Goal: Task Accomplishment & Management: Complete application form

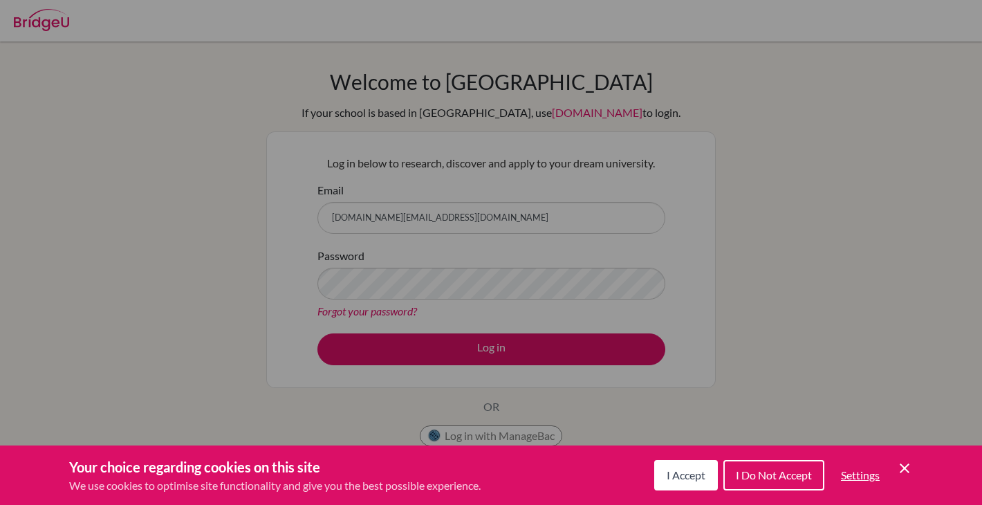
click at [685, 483] on button "I Accept" at bounding box center [686, 475] width 64 height 30
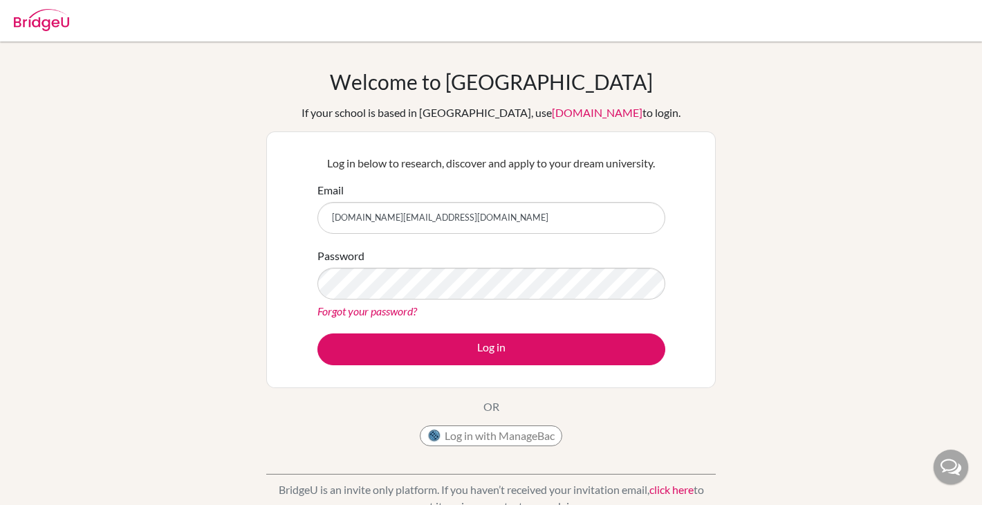
click at [398, 329] on form "Email miyu.suzuki@students.aobajapan.jp Password Forgot your password? Log in" at bounding box center [491, 273] width 348 height 183
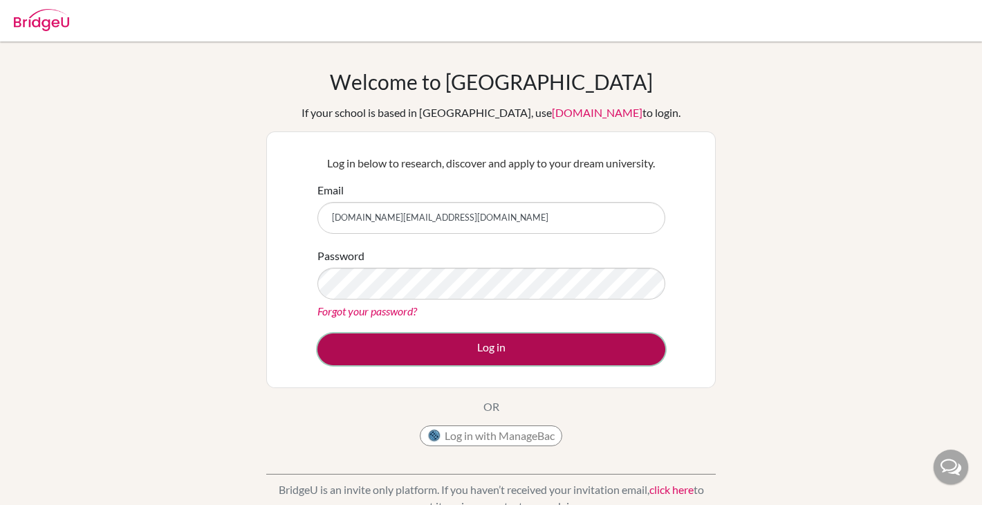
click at [401, 339] on button "Log in" at bounding box center [491, 349] width 348 height 32
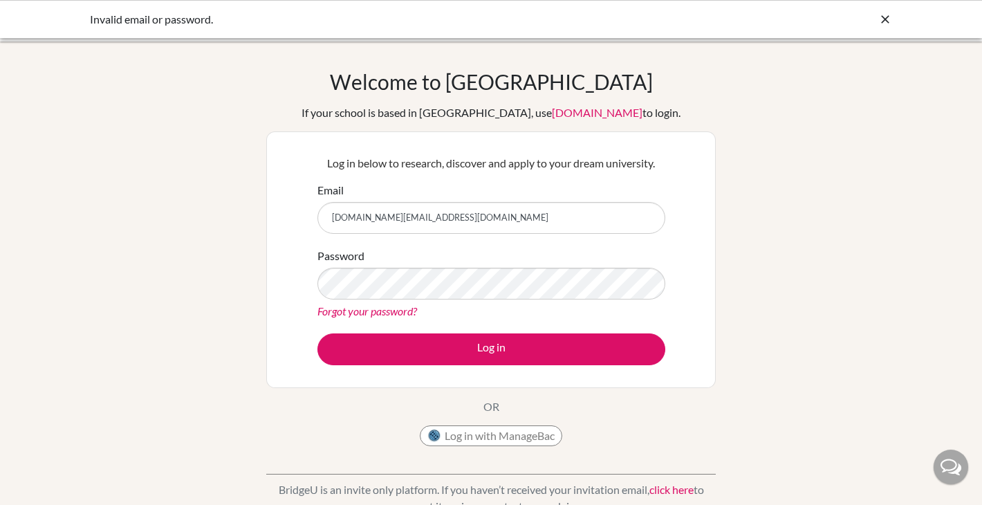
click at [378, 312] on link "Forgot your password?" at bounding box center [367, 310] width 100 height 13
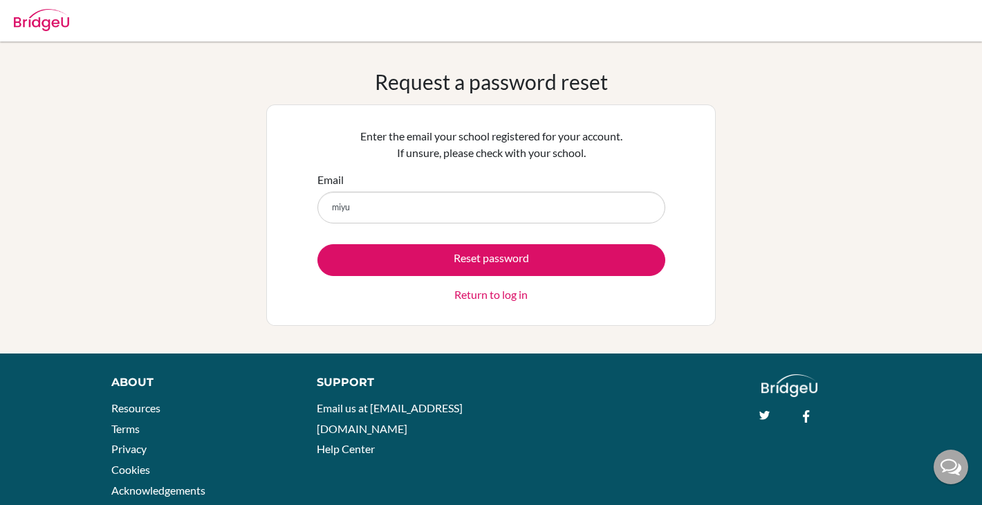
type input "[DOMAIN_NAME][EMAIL_ADDRESS][DOMAIN_NAME]"
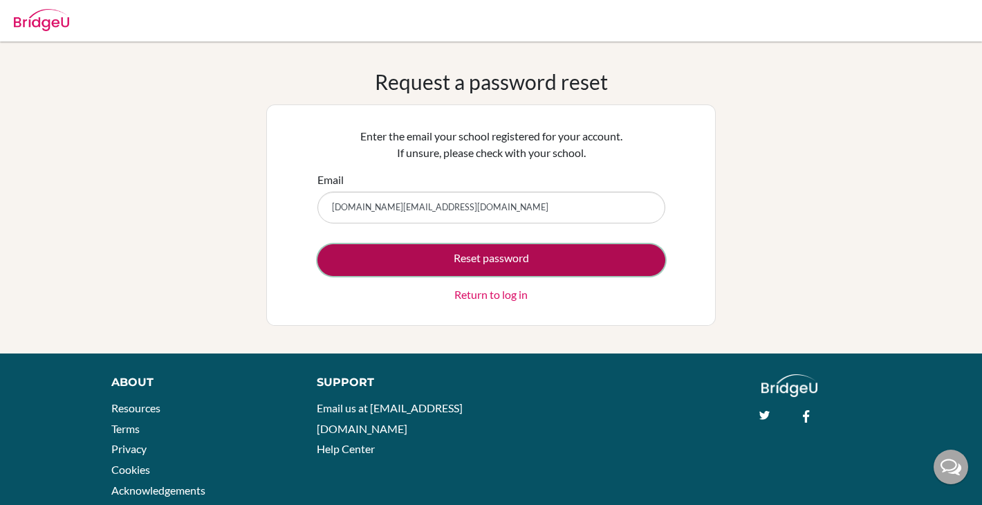
click at [423, 264] on button "Reset password" at bounding box center [491, 260] width 348 height 32
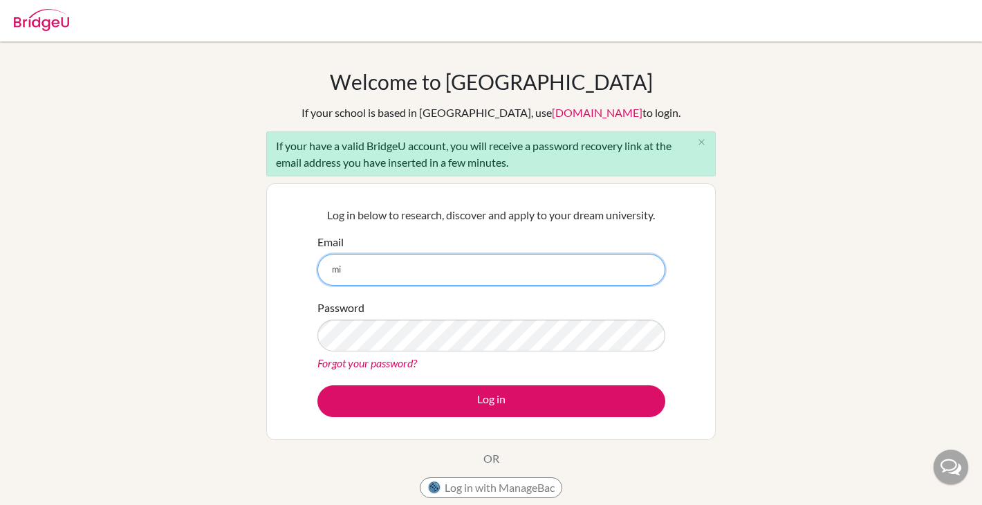
type input "[DOMAIN_NAME][EMAIL_ADDRESS][DOMAIN_NAME]"
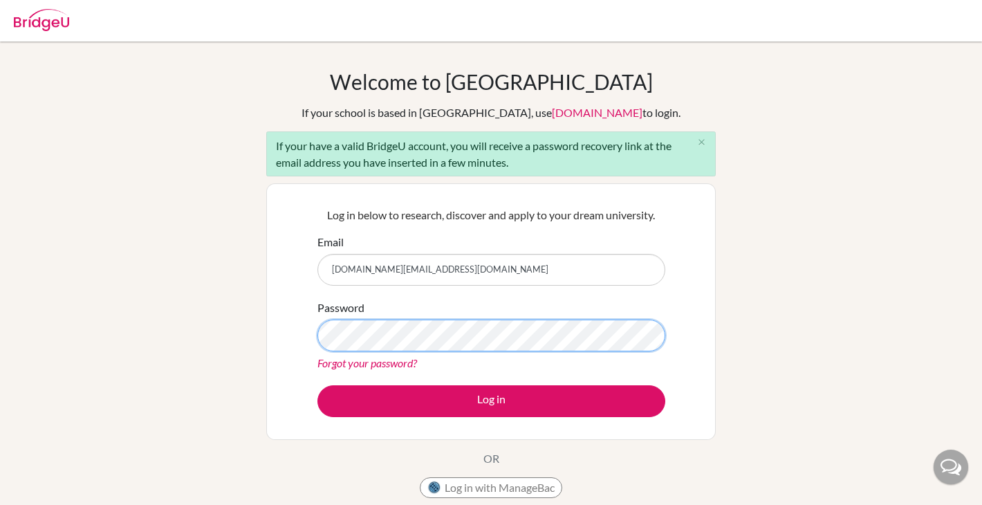
click at [317, 385] on button "Log in" at bounding box center [491, 401] width 348 height 32
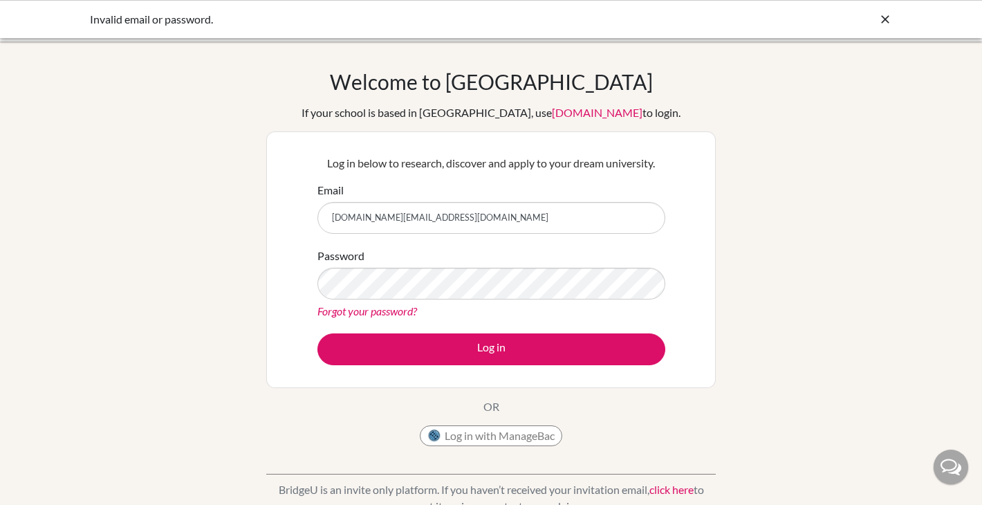
click at [364, 313] on link "Forgot your password?" at bounding box center [367, 310] width 100 height 13
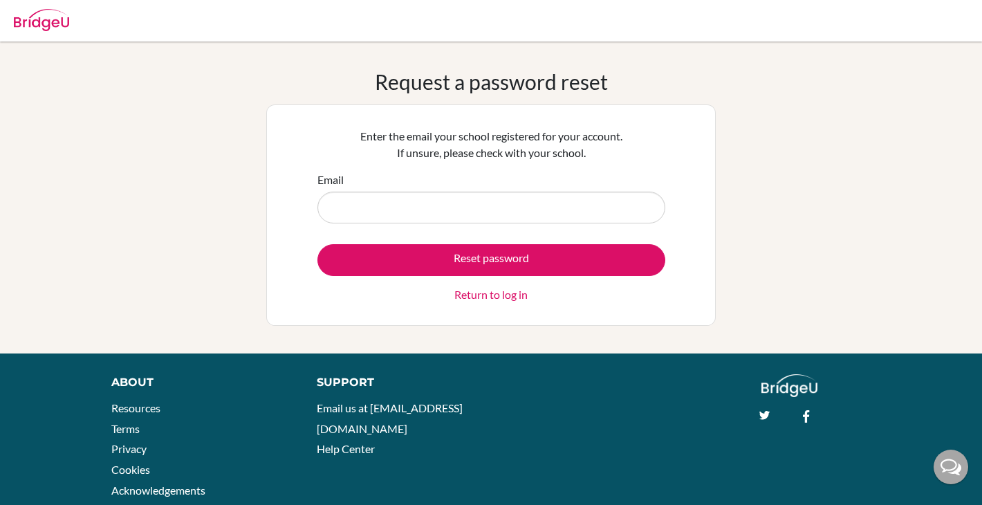
click at [412, 223] on form "Email Reset password Return to log in" at bounding box center [491, 237] width 348 height 131
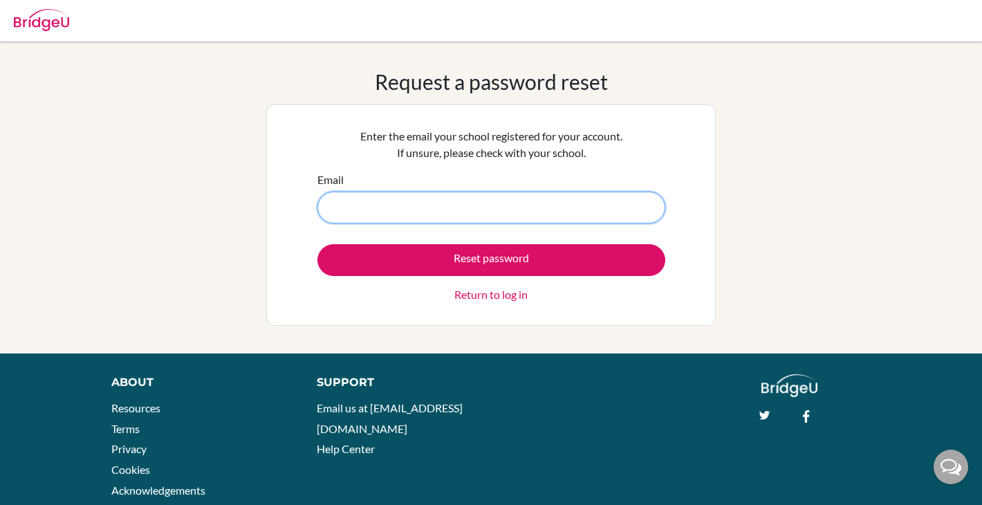
click at [423, 211] on input "Email" at bounding box center [491, 208] width 348 height 32
type input "miyu.suzuki@students.aobajapan.jp"
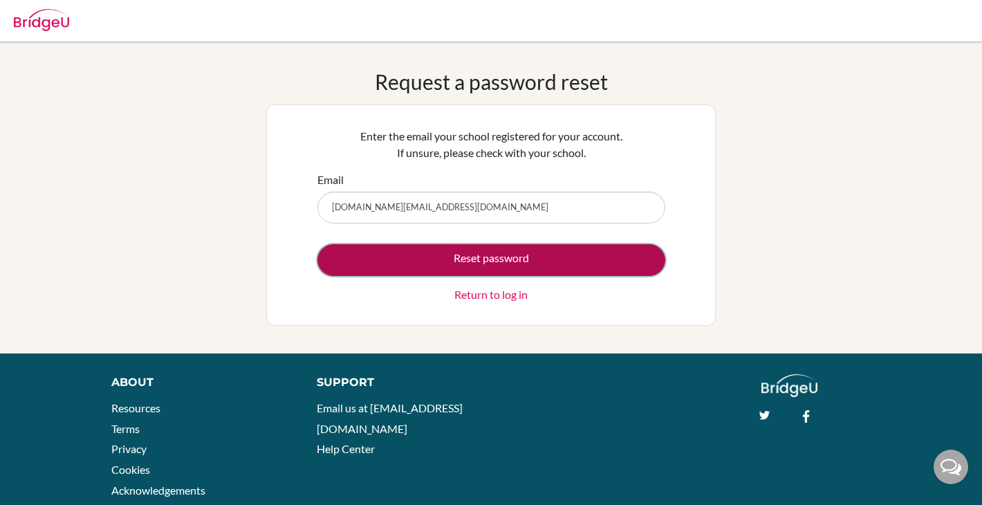
click at [424, 256] on button "Reset password" at bounding box center [491, 260] width 348 height 32
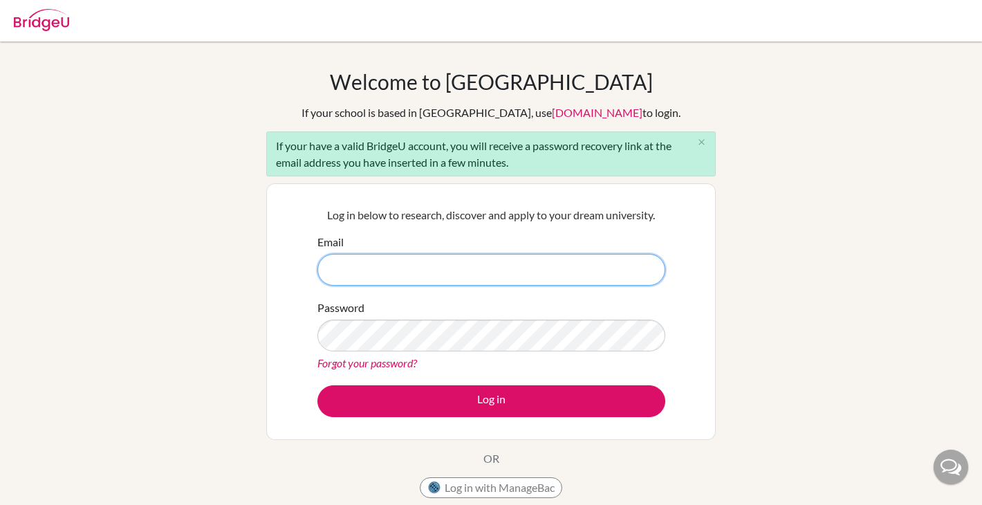
click at [380, 279] on input "Email" at bounding box center [491, 270] width 348 height 32
type input "[DOMAIN_NAME][EMAIL_ADDRESS][DOMAIN_NAME]"
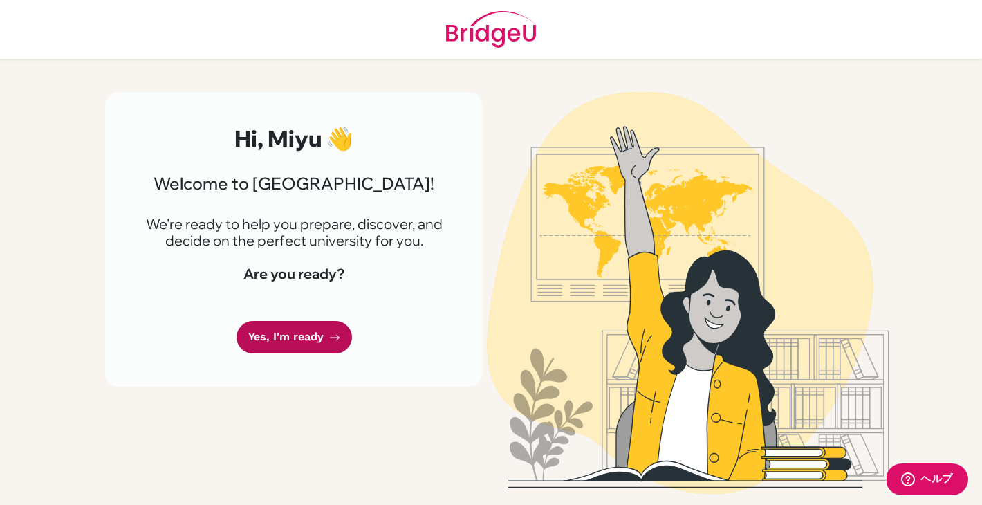
click at [303, 340] on link "Yes, I'm ready" at bounding box center [295, 337] width 116 height 33
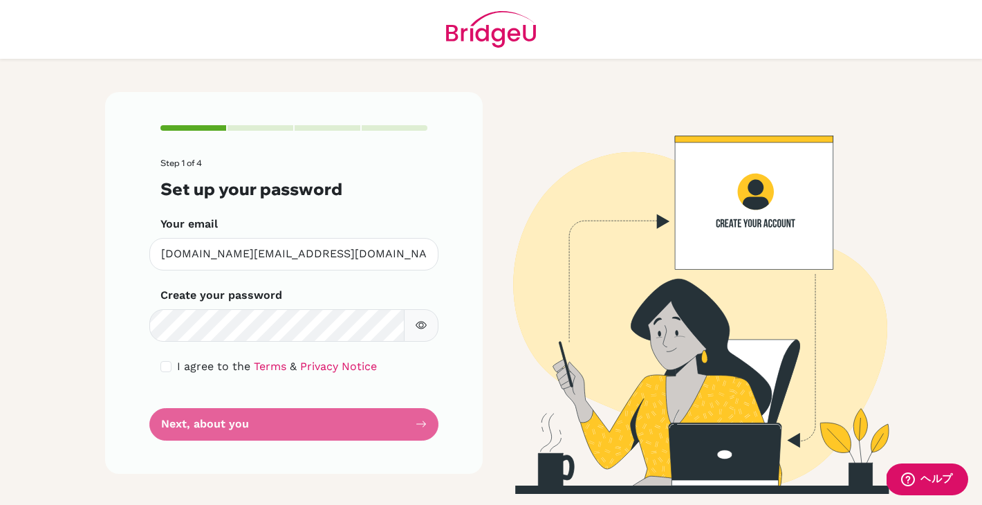
click at [427, 329] on button "button" at bounding box center [421, 325] width 35 height 33
click at [172, 358] on div "I agree to the Terms & Privacy Notice" at bounding box center [293, 366] width 267 height 17
click at [176, 364] on div "I agree to the Terms & Privacy Notice" at bounding box center [293, 366] width 267 height 17
click at [163, 364] on input "checkbox" at bounding box center [165, 366] width 11 height 11
checkbox input "true"
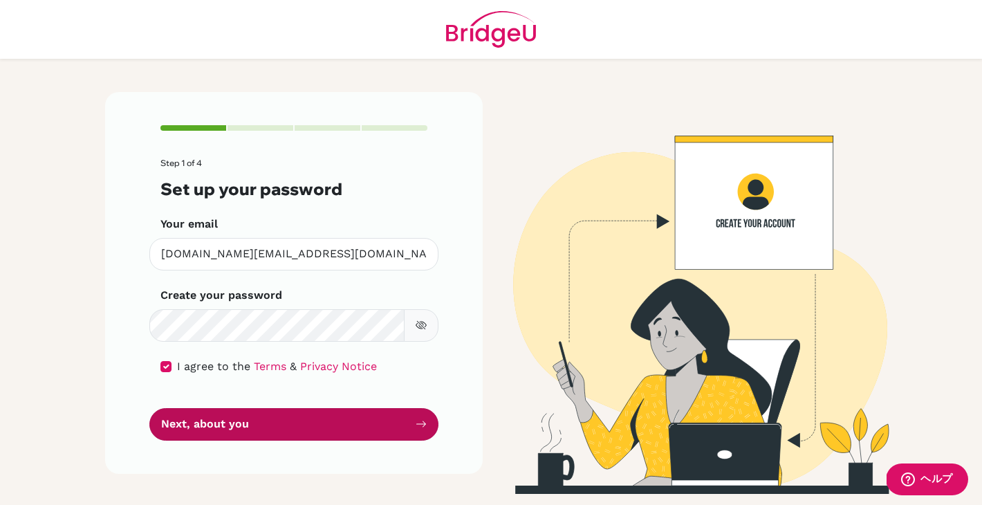
click at [207, 418] on button "Next, about you" at bounding box center [293, 424] width 289 height 33
